Goal: Task Accomplishment & Management: Manage account settings

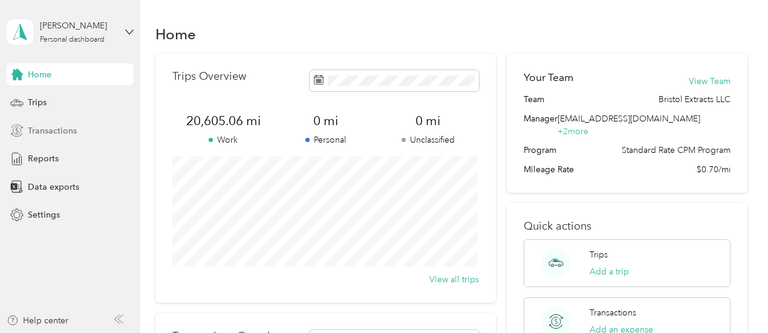
click at [29, 131] on span "Transactions" at bounding box center [52, 131] width 49 height 13
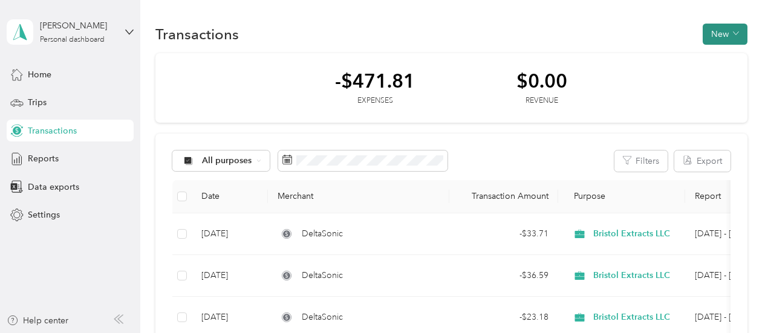
click at [719, 28] on button "New" at bounding box center [725, 34] width 45 height 21
click at [719, 53] on span "Expense" at bounding box center [719, 57] width 33 height 13
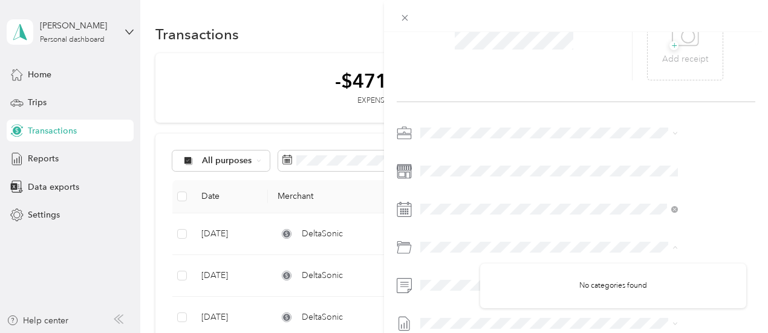
scroll to position [82, 0]
click at [501, 300] on span "None" at bounding box center [496, 299] width 22 height 13
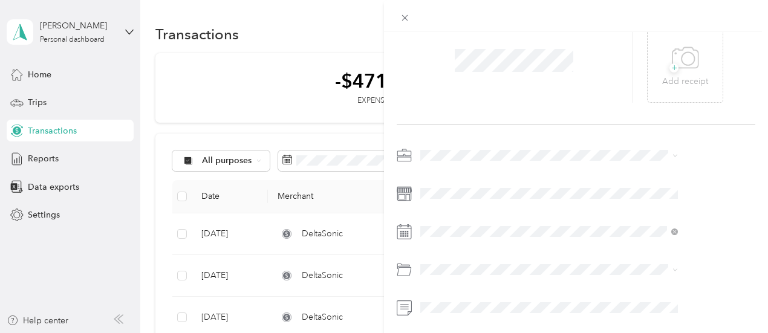
scroll to position [0, 0]
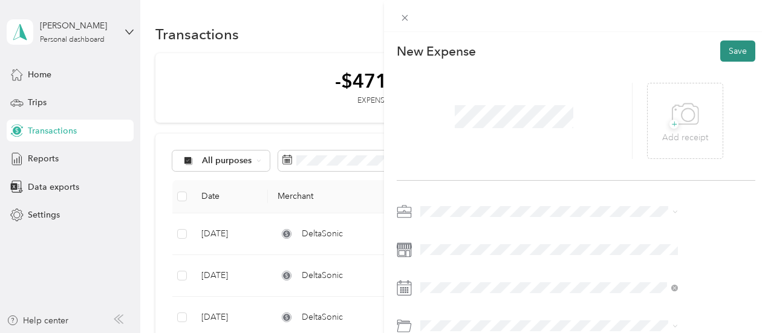
click at [724, 60] on button "Save" at bounding box center [738, 51] width 35 height 21
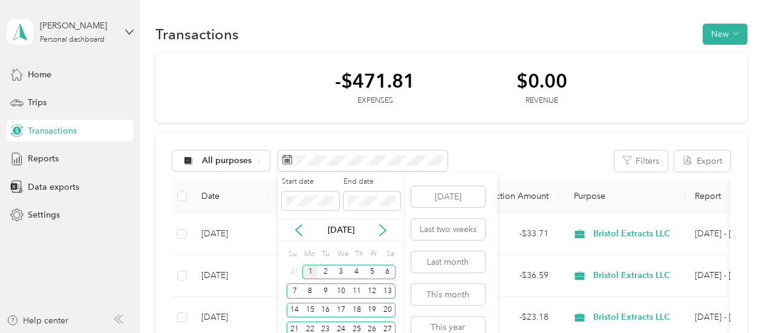
click at [310, 278] on div "1" at bounding box center [311, 272] width 16 height 15
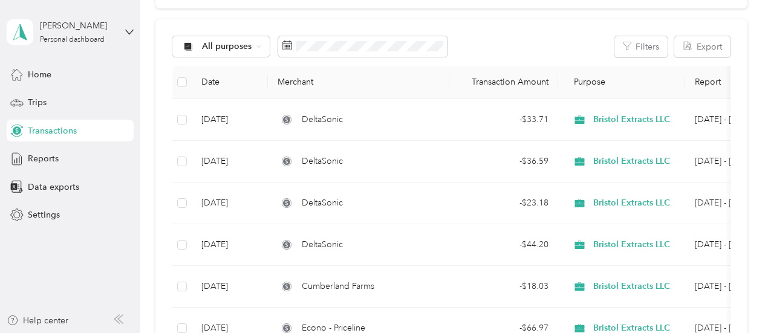
scroll to position [118, 0]
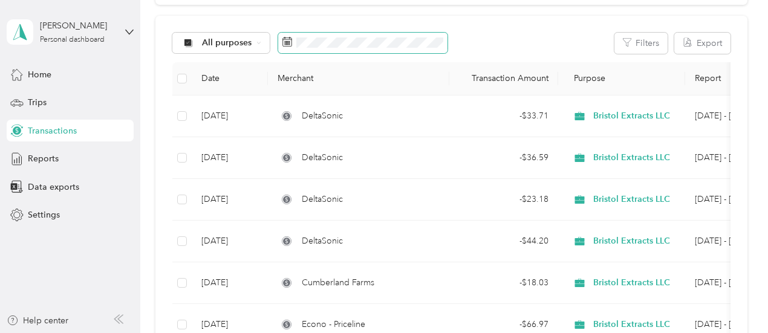
click at [361, 48] on span at bounding box center [362, 43] width 169 height 21
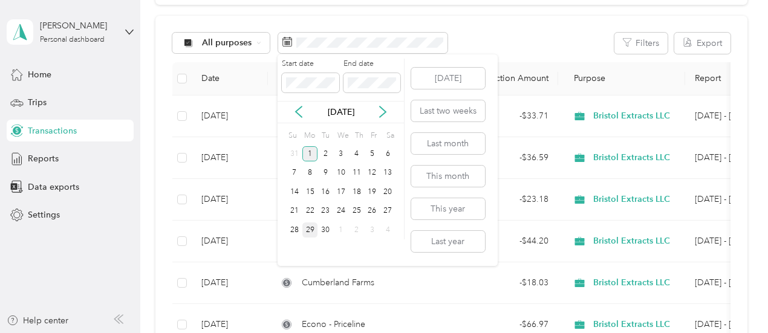
click at [307, 157] on div "1" at bounding box center [311, 153] width 16 height 15
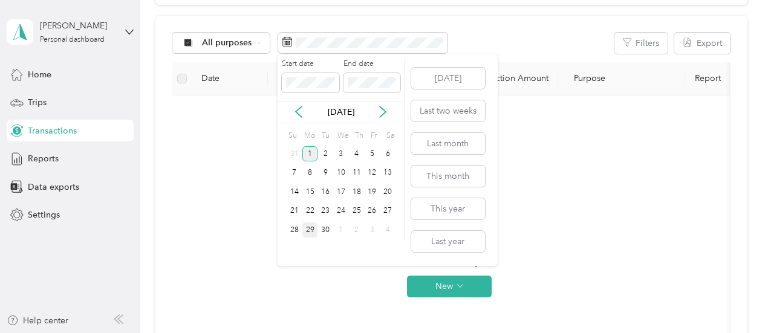
click at [312, 153] on div "1" at bounding box center [311, 153] width 16 height 15
click at [321, 231] on div "30" at bounding box center [326, 230] width 16 height 15
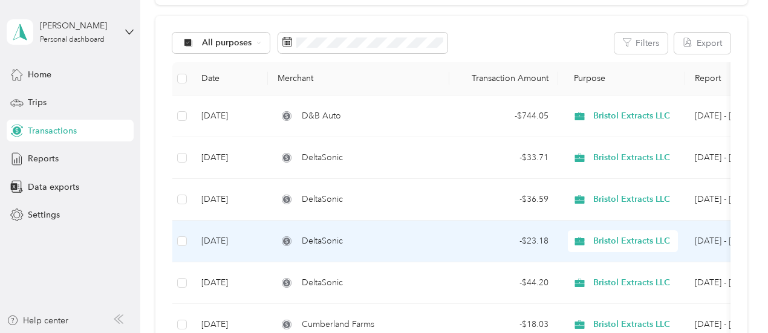
click at [321, 231] on td "DeltaSonic" at bounding box center [359, 242] width 182 height 42
